Goal: Information Seeking & Learning: Learn about a topic

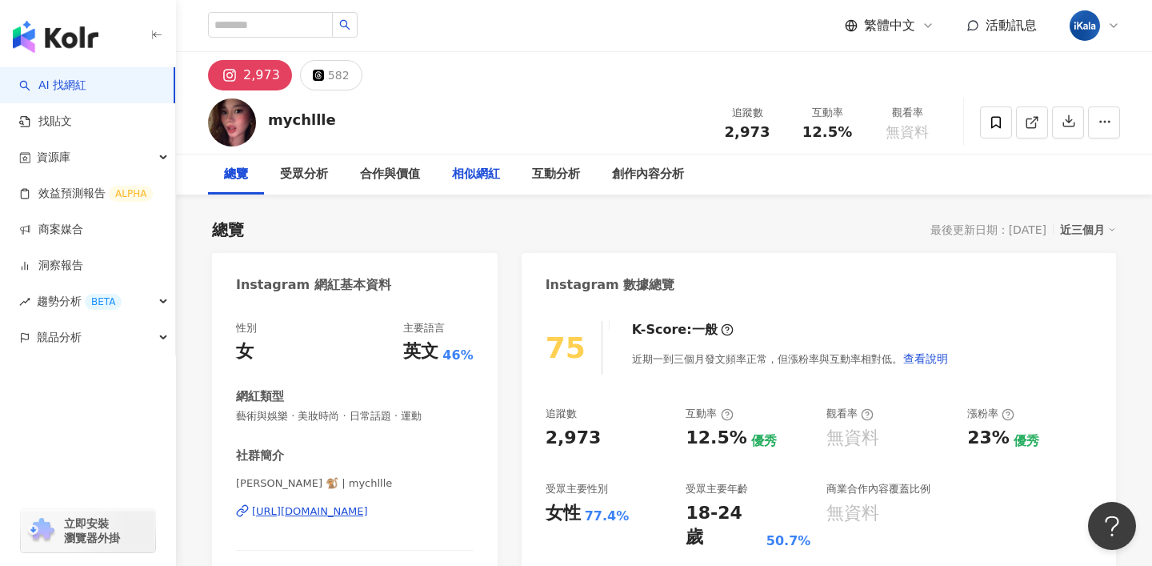
click at [497, 183] on div "相似網紅" at bounding box center [476, 174] width 80 height 40
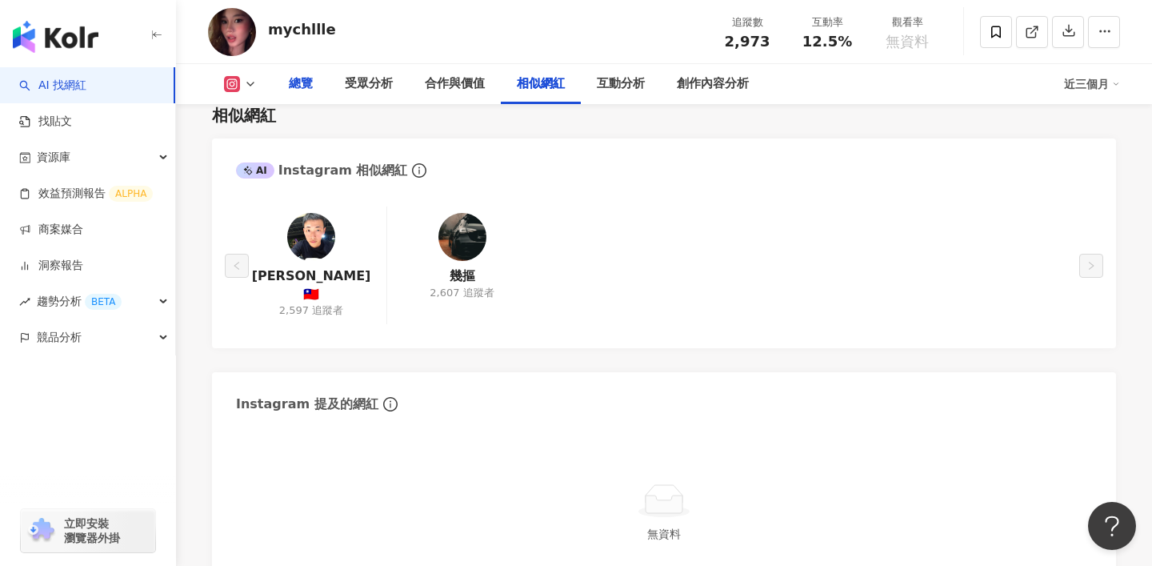
click at [308, 76] on div "總覽" at bounding box center [301, 83] width 24 height 19
